Goal: Answer question/provide support: Participate in discussion

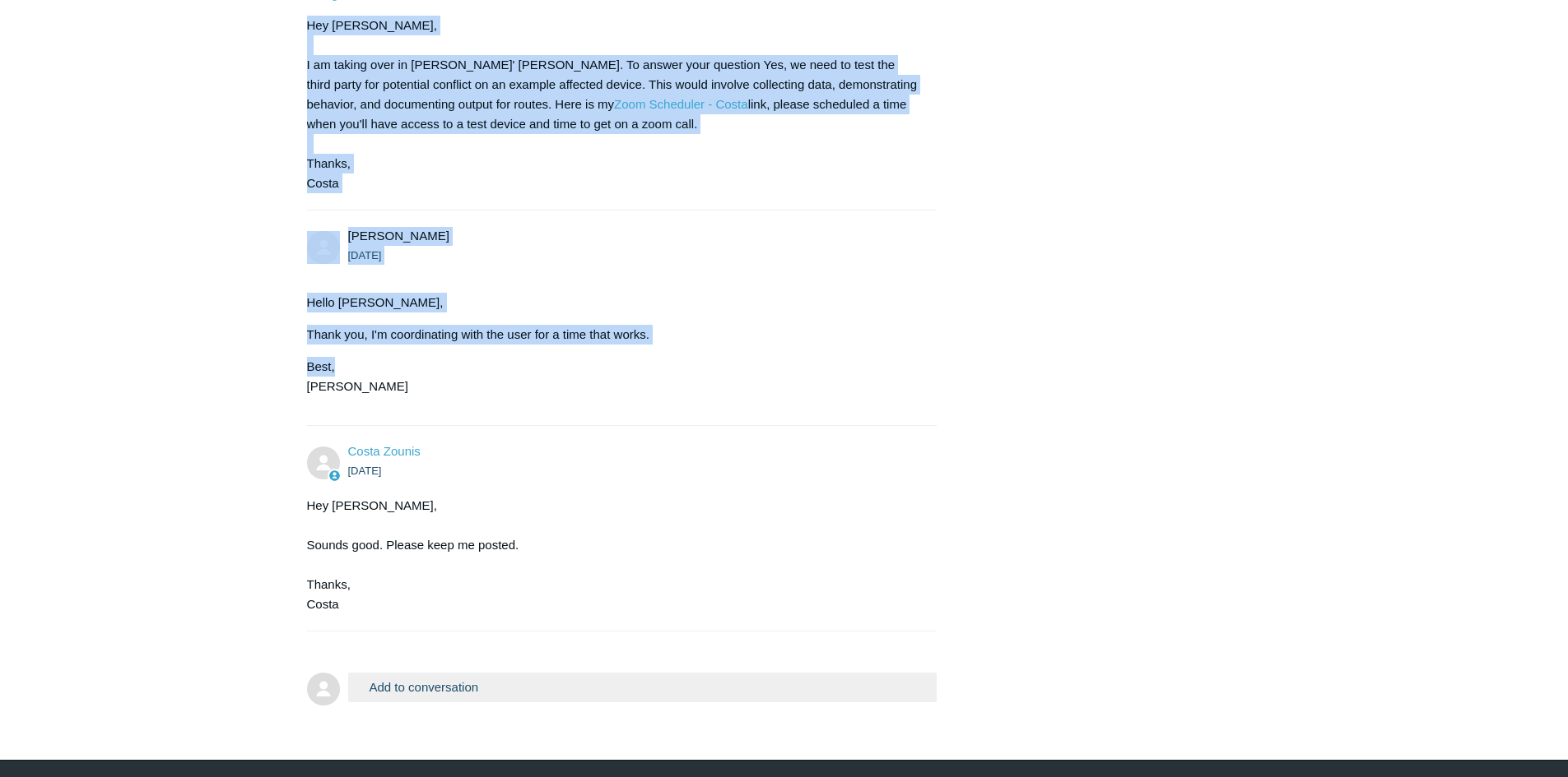
scroll to position [2113, 0]
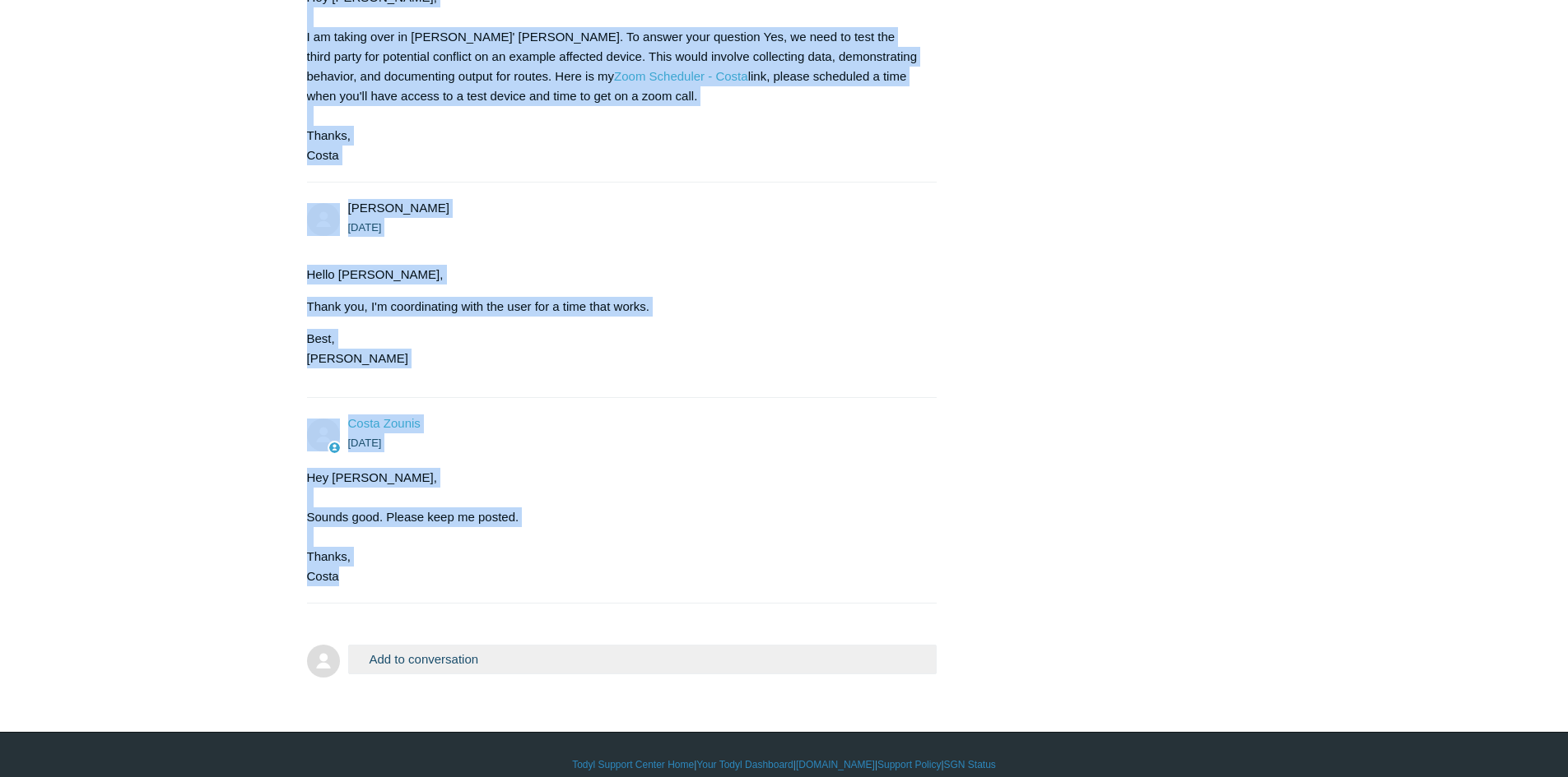
drag, startPoint x: 313, startPoint y: 37, endPoint x: 643, endPoint y: 556, distance: 615.0
drag, startPoint x: 488, startPoint y: 275, endPoint x: 452, endPoint y: 287, distance: 37.9
copy div "SGN along Tailscape blocks internet connection. [PERSON_NAME] [DATE] Initially …"
click at [509, 645] on button "Add to conversation" at bounding box center [643, 659] width 589 height 29
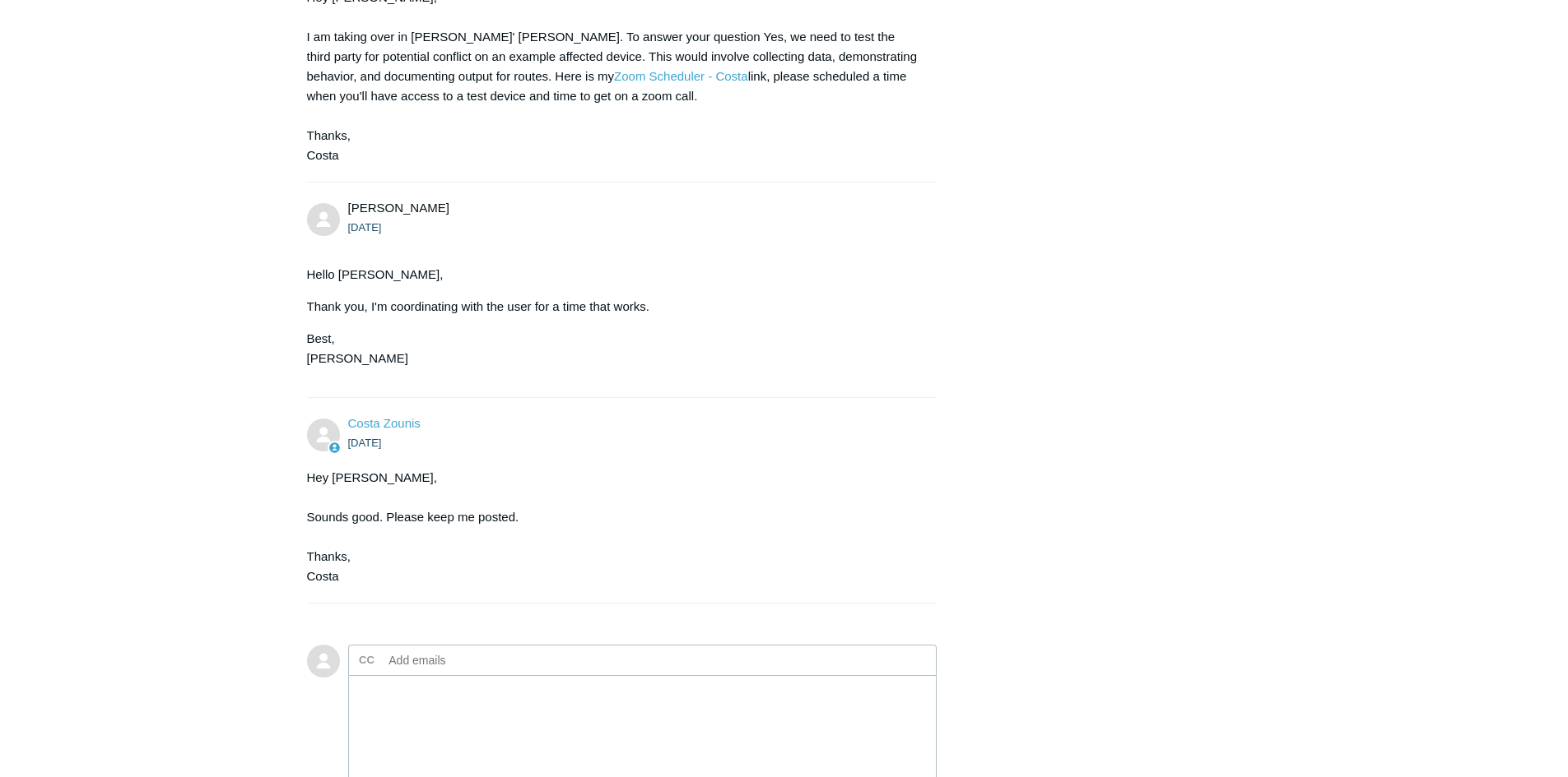
click at [478, 648] on input "text" at bounding box center [471, 660] width 177 height 24
click at [415, 620] on form "Add to conversation CC Add emails Drag files here or click to add a file Submit" at bounding box center [622, 757] width 630 height 274
click at [493, 648] on input "text" at bounding box center [471, 660] width 177 height 24
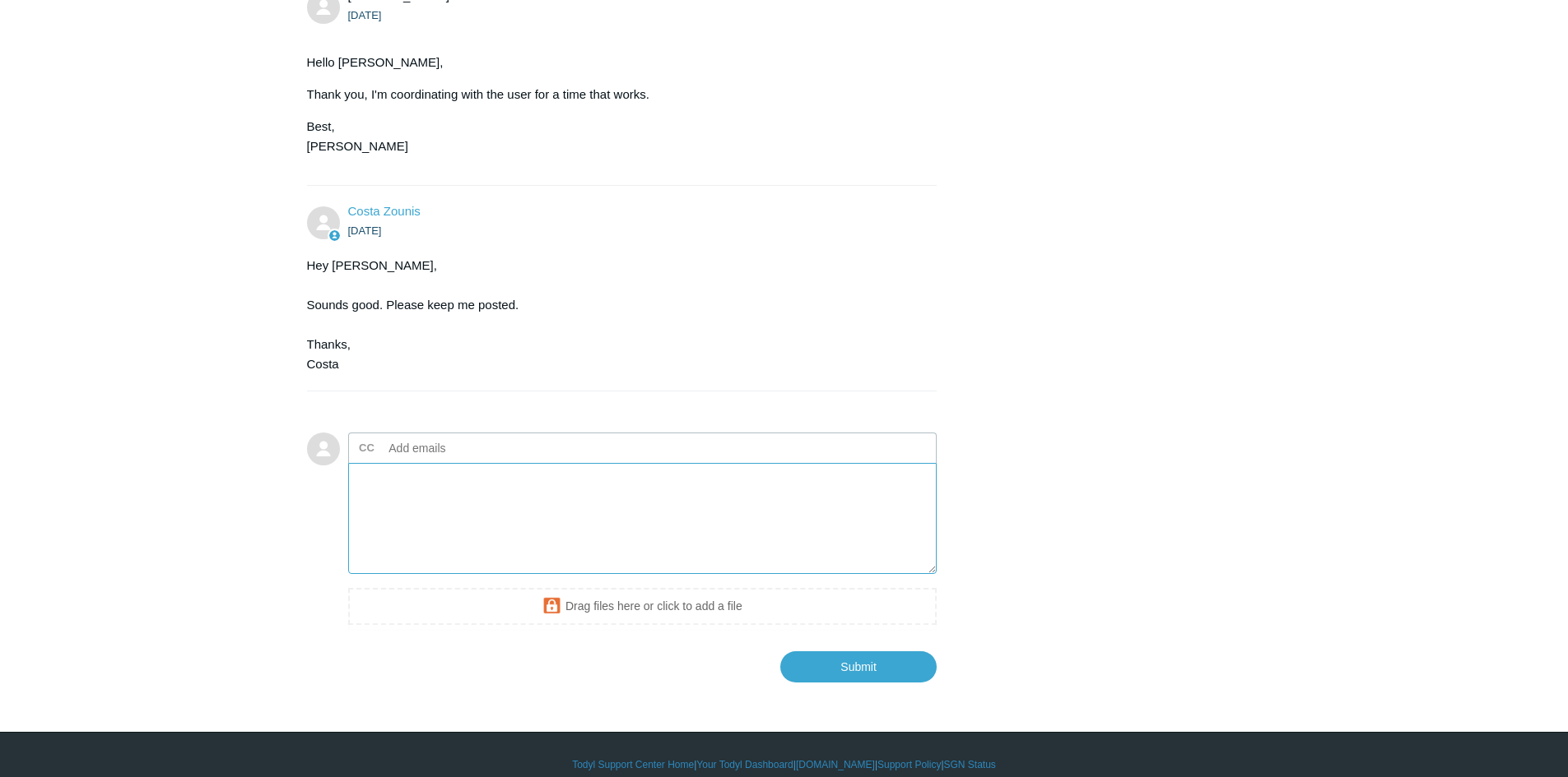
click at [491, 521] on textarea "Add your reply" at bounding box center [643, 519] width 589 height 111
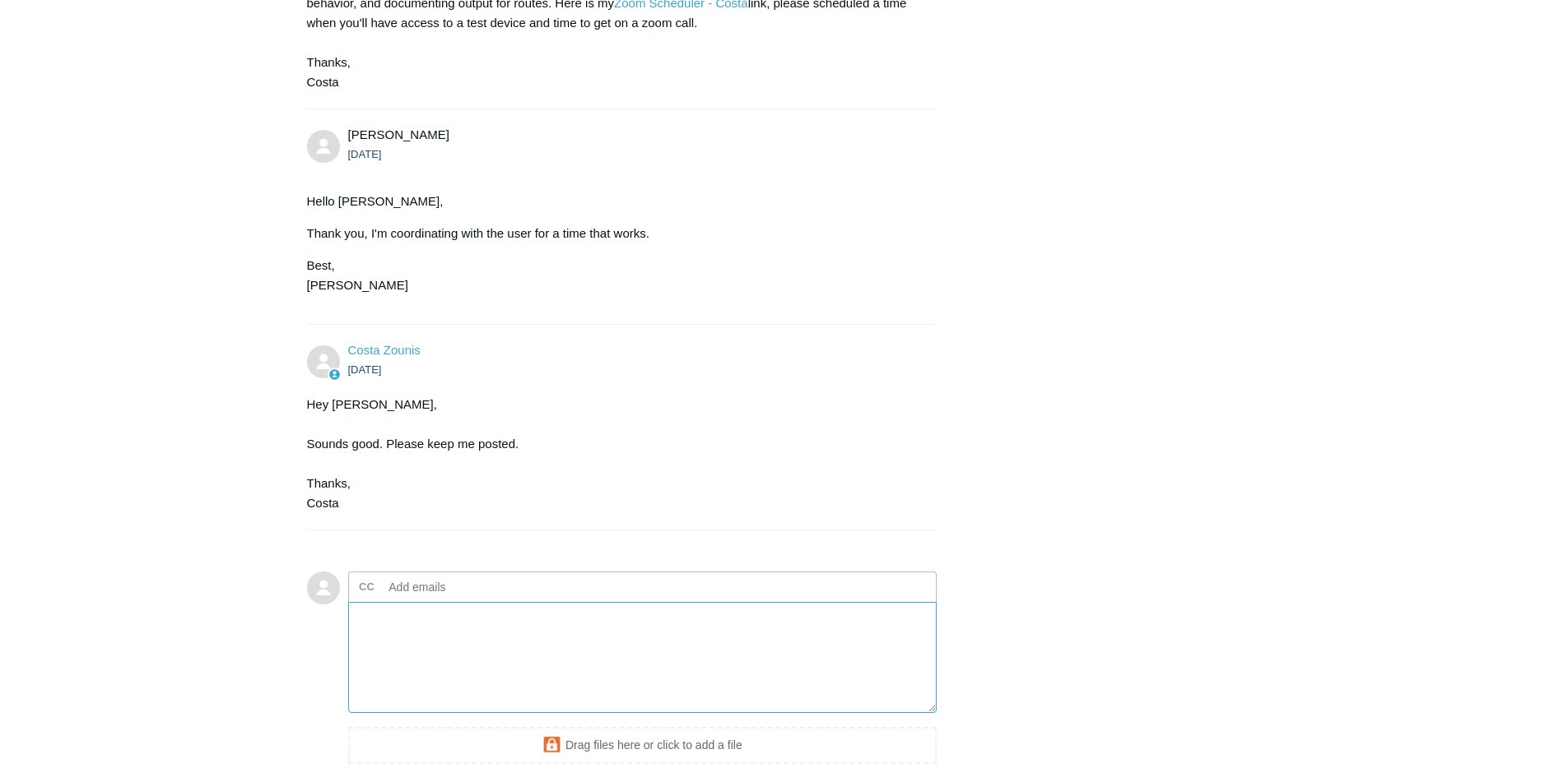
scroll to position [2160, 0]
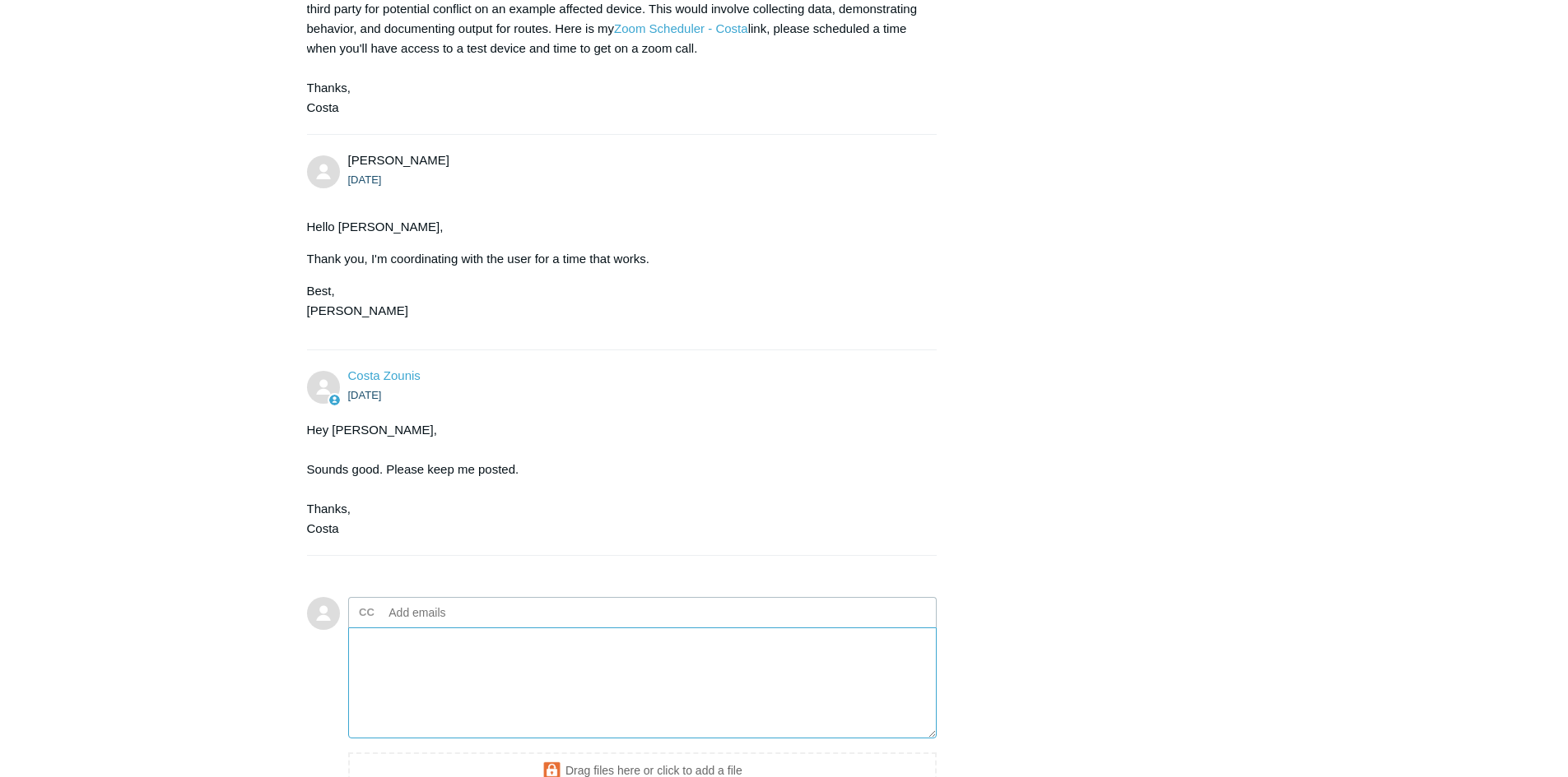
click at [503, 638] on textarea "Add your reply" at bounding box center [643, 683] width 589 height 111
paste textarea "Lore IPS + Dolorsita con adip elitse do ei T3 IncIdid Utl (etdolo M94ALI7E9A; m…"
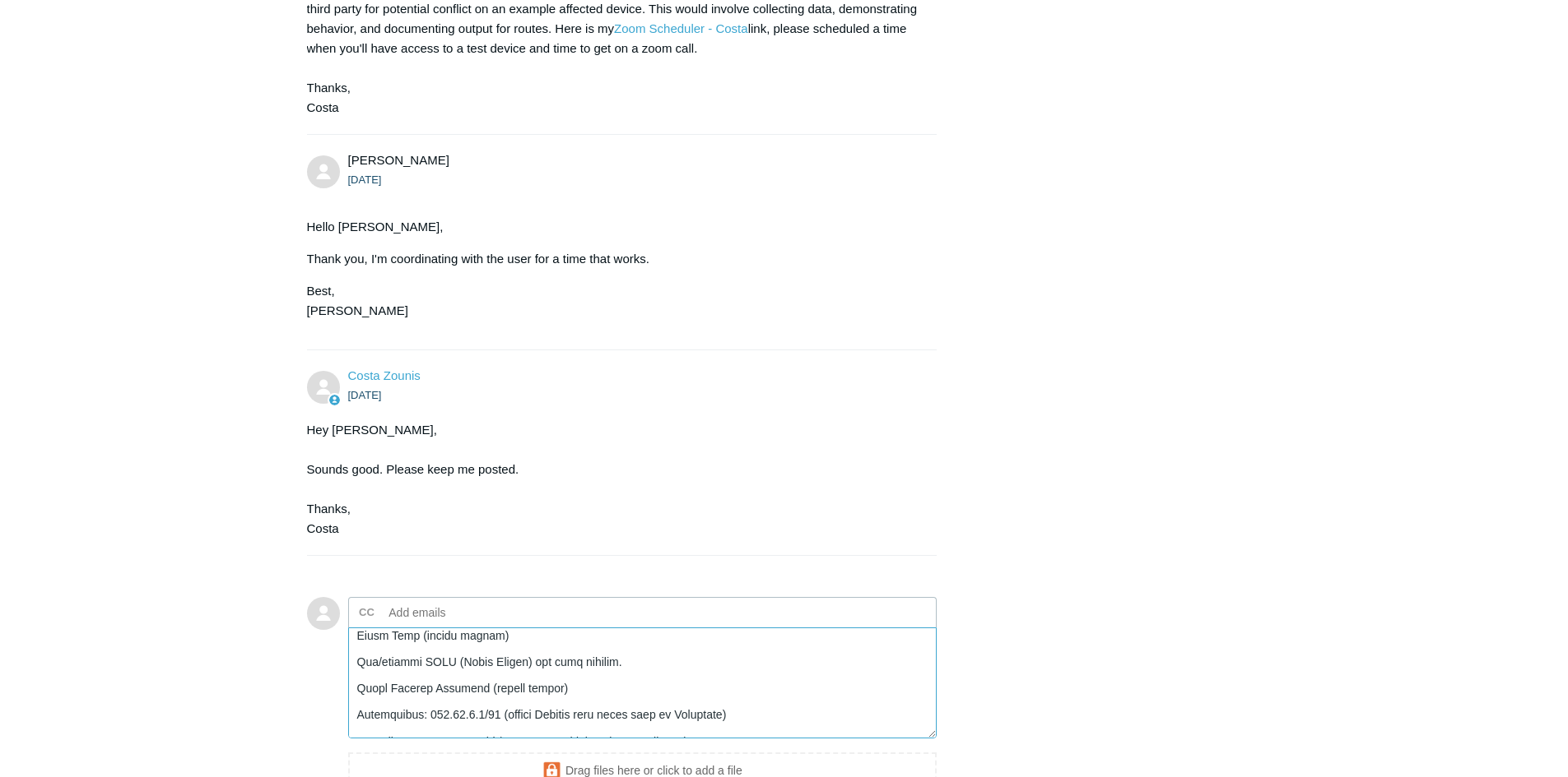
scroll to position [827, 0]
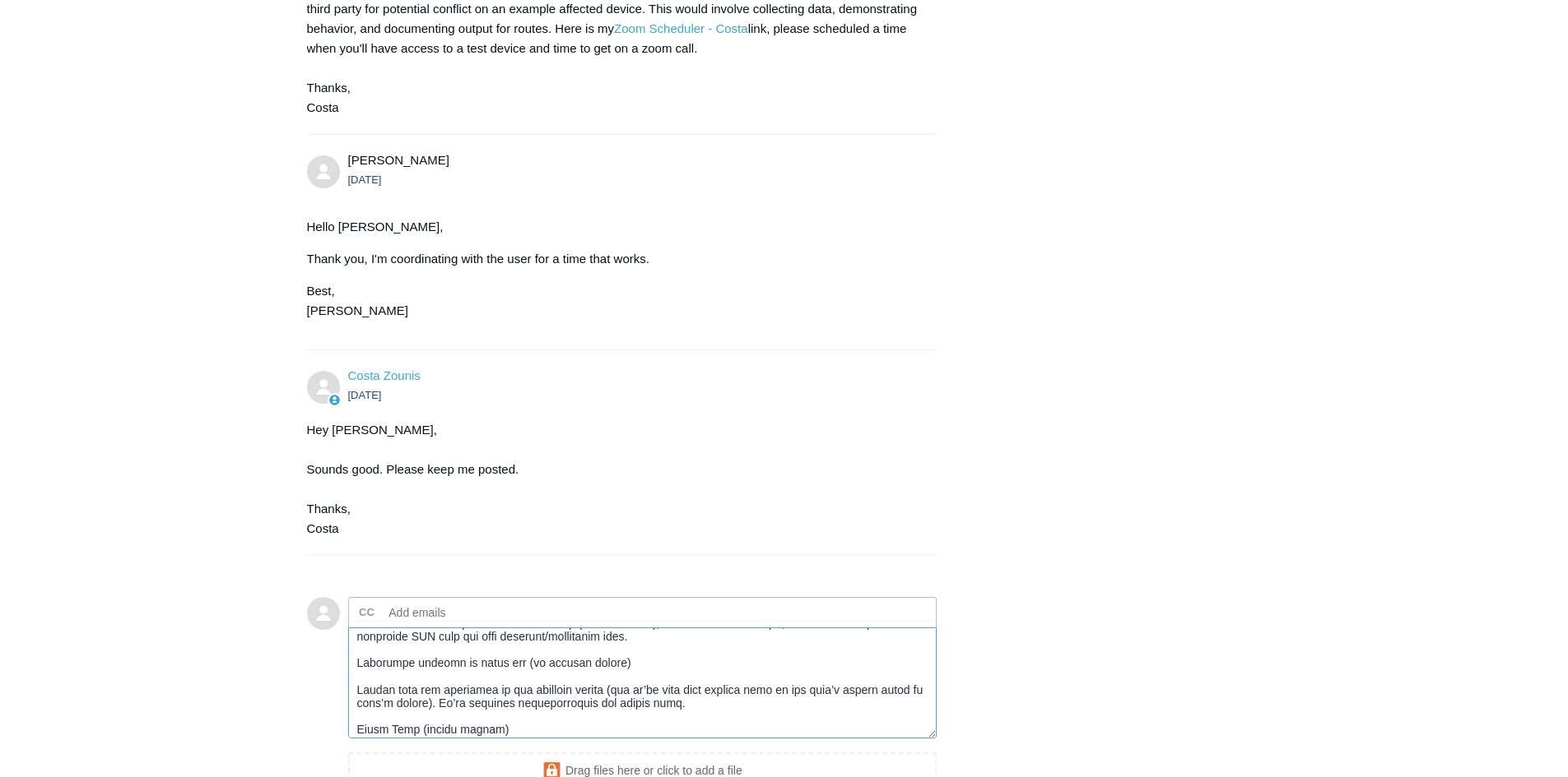
drag, startPoint x: 615, startPoint y: 646, endPoint x: 532, endPoint y: 646, distance: 83.0
click at [532, 646] on textarea "Add your reply" at bounding box center [643, 683] width 589 height 111
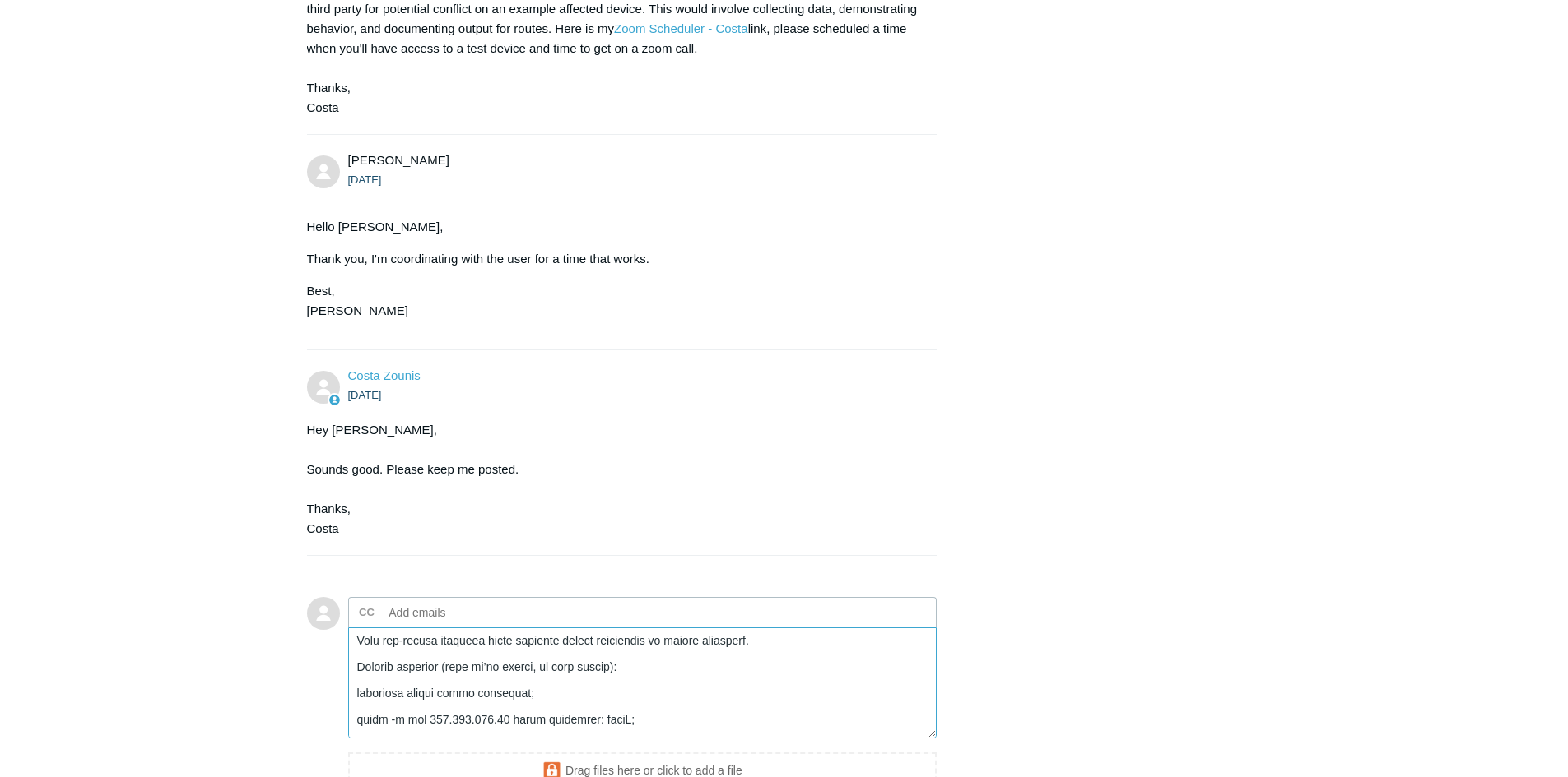
scroll to position [1576, 0]
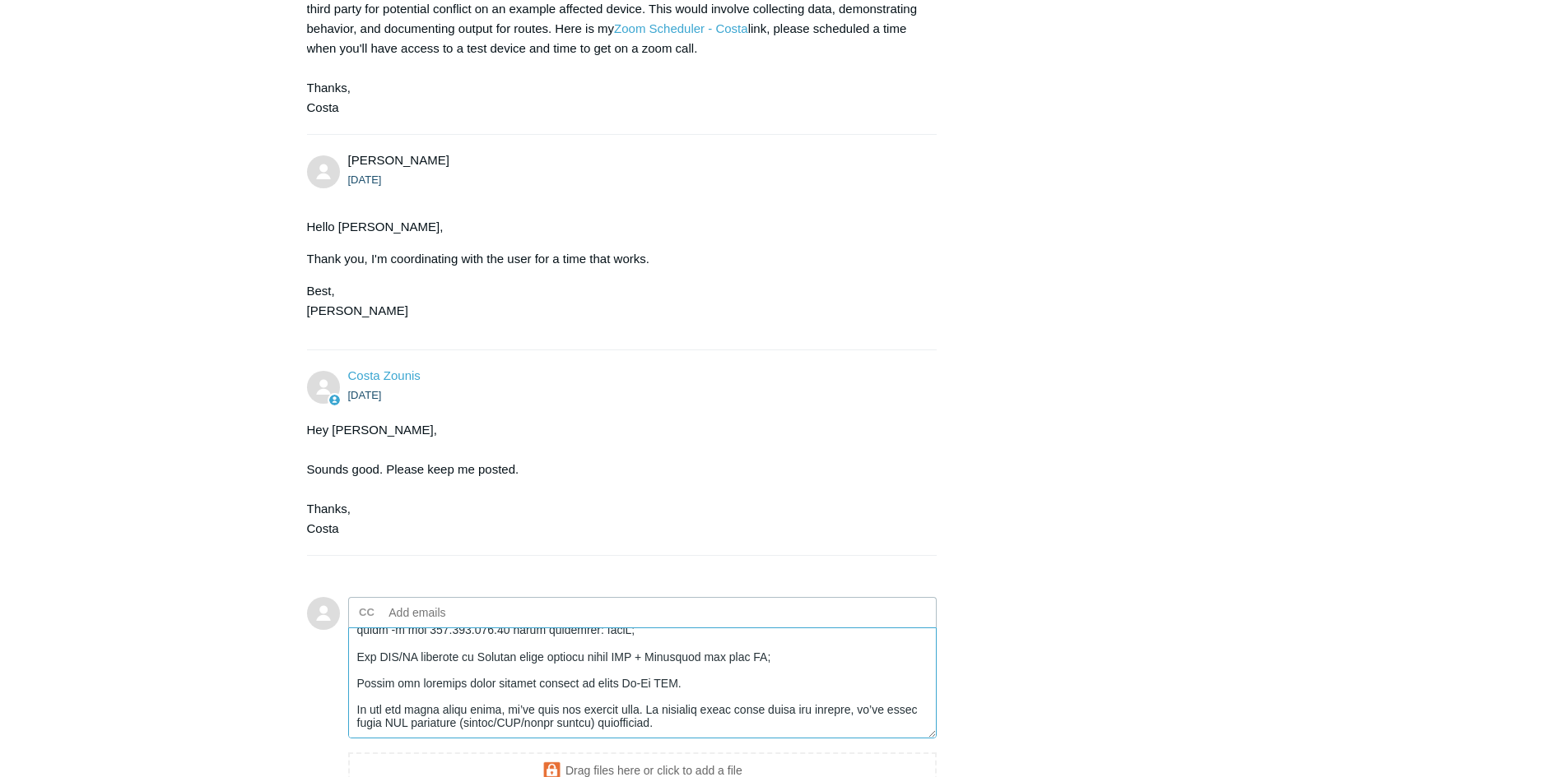
click at [689, 701] on textarea "Add your reply" at bounding box center [643, 683] width 589 height 111
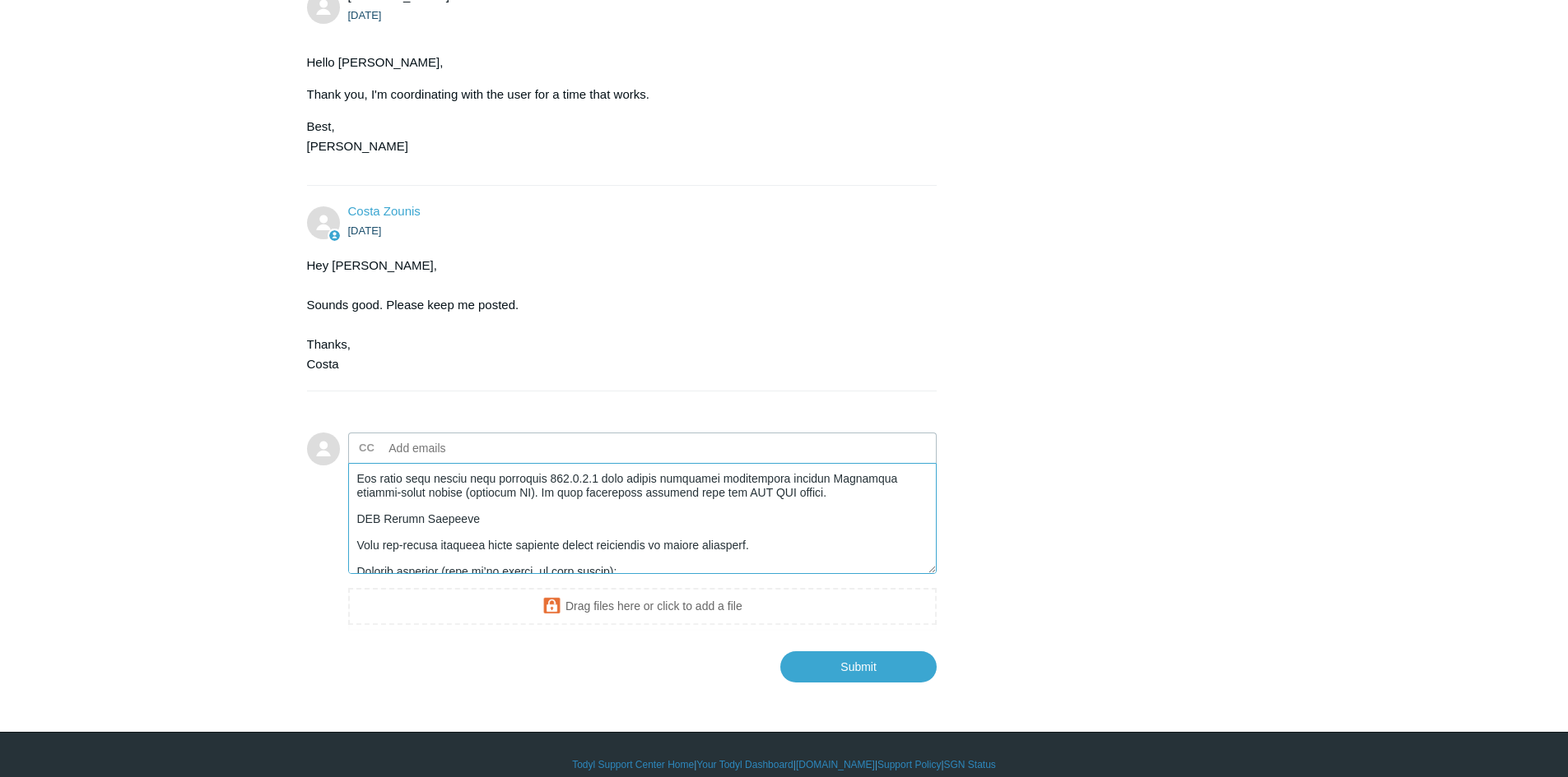
scroll to position [1499, 0]
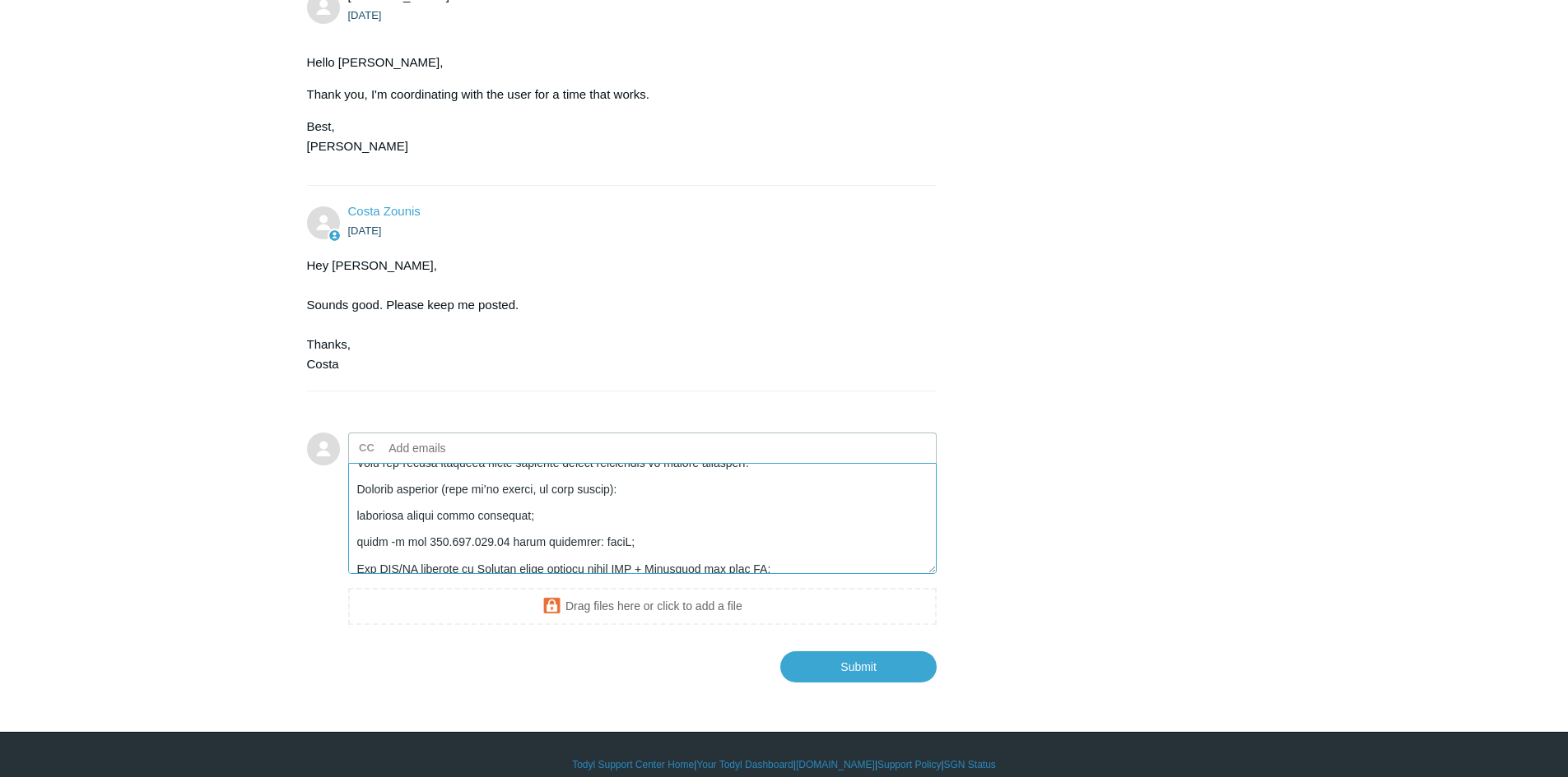
drag, startPoint x: 621, startPoint y: 473, endPoint x: 443, endPoint y: 476, distance: 178.0
click at [443, 476] on textarea "Add your reply" at bounding box center [643, 519] width 589 height 111
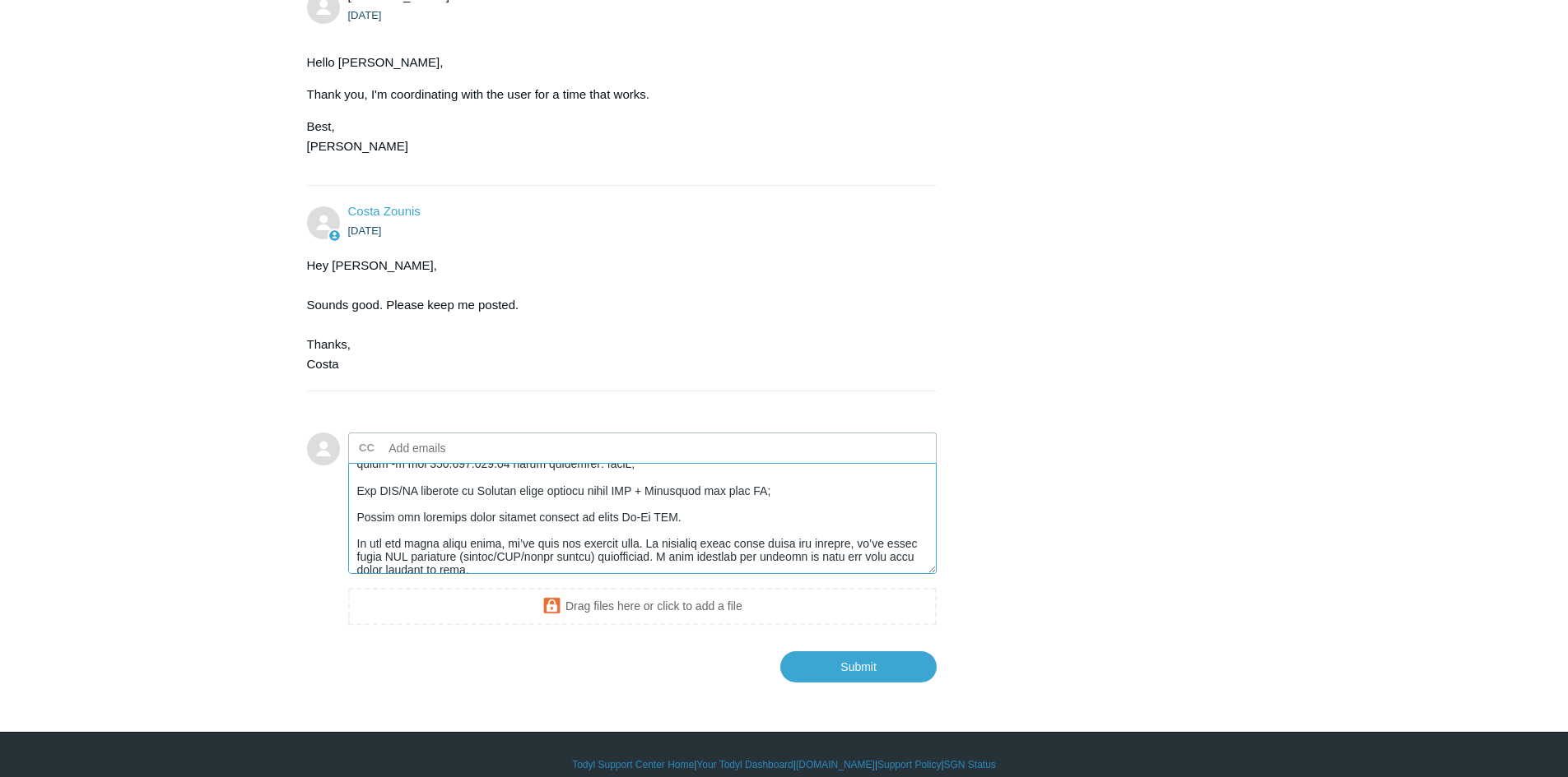
scroll to position [1581, 0]
drag, startPoint x: 359, startPoint y: 472, endPoint x: 710, endPoint y: 494, distance: 351.7
click at [710, 494] on textarea "Add your reply" at bounding box center [643, 519] width 589 height 111
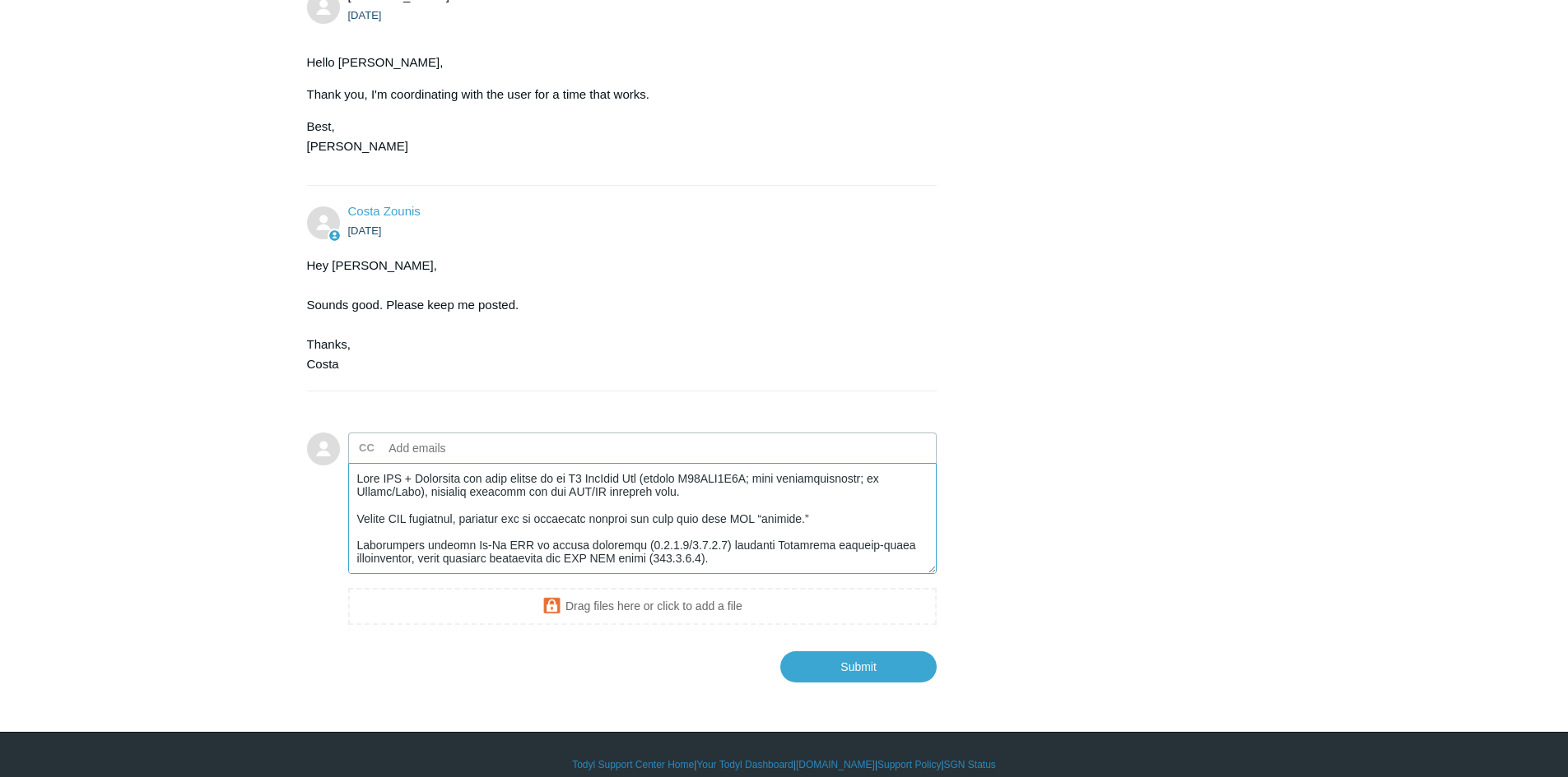
scroll to position [83, 0]
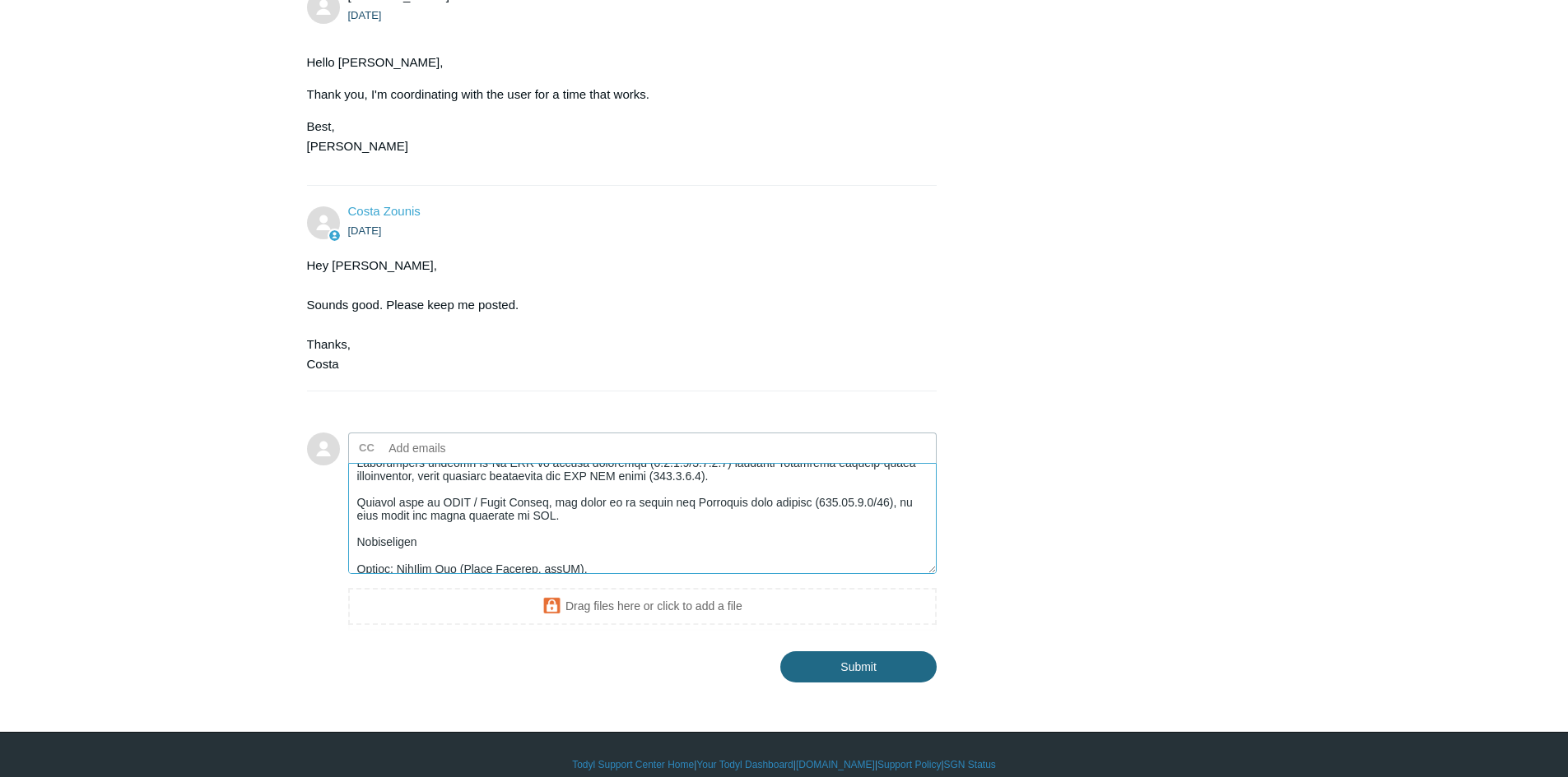
type textarea "Lore IPS + Dolorsita con adip elitse do ei T3 IncIdid Utl (etdolo M94ALI7E9A; m…"
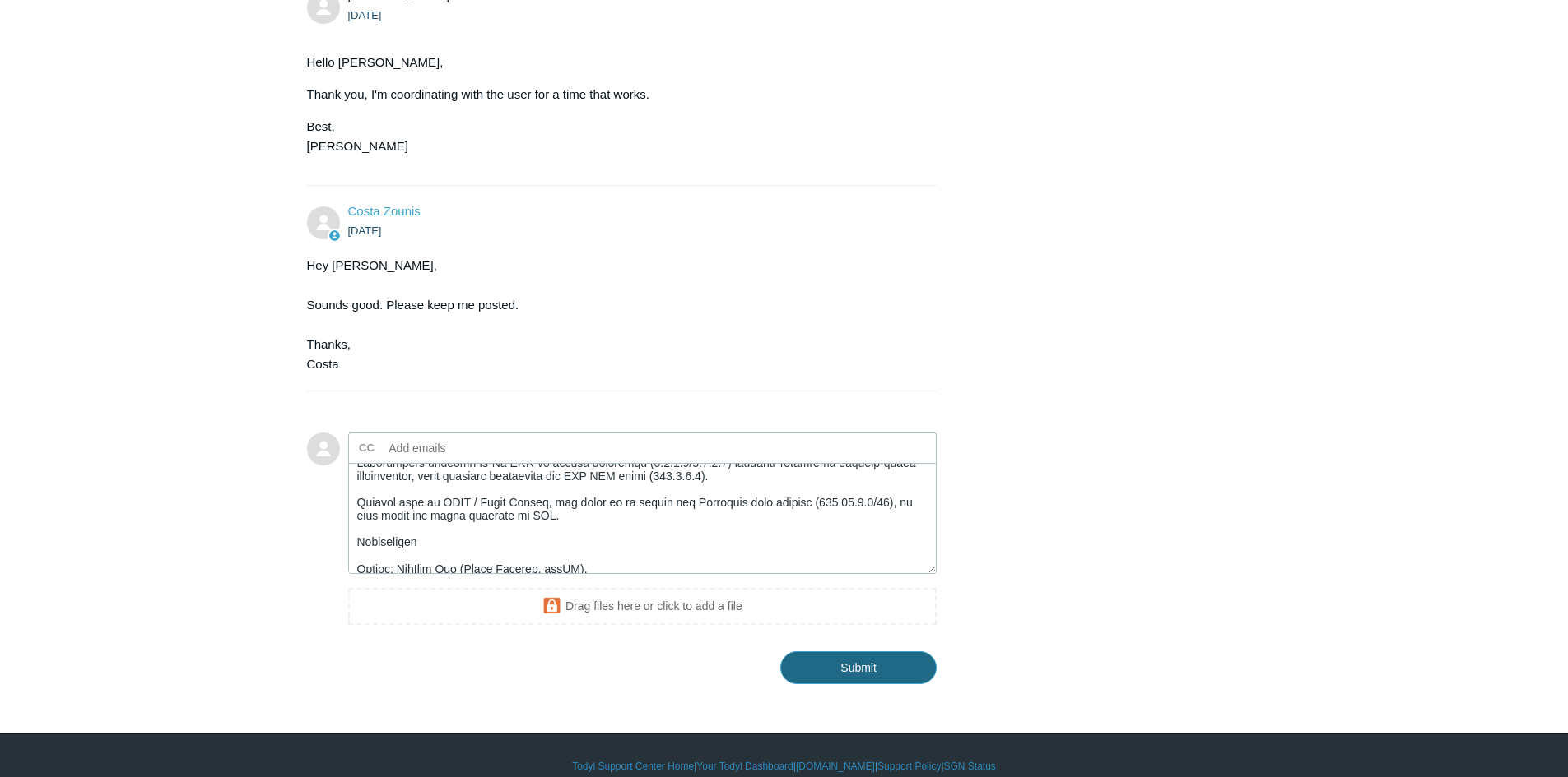
click at [841, 652] on input "Submit" at bounding box center [858, 668] width 157 height 33
